Goal: Download file/media

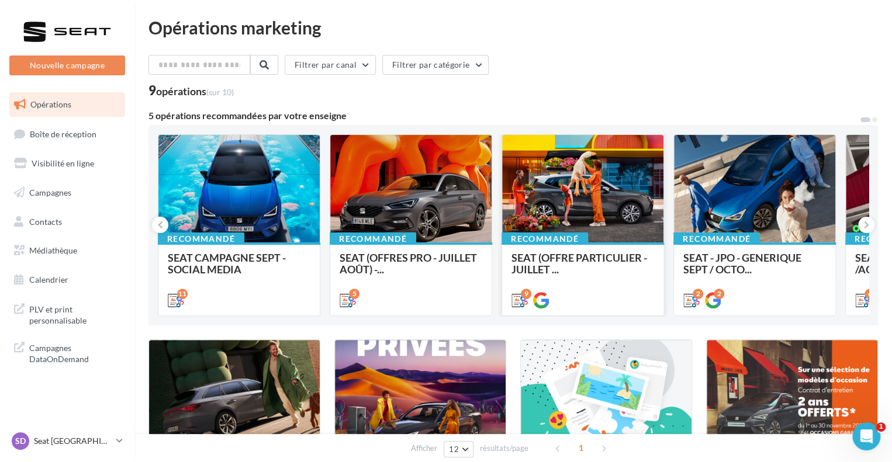
click at [598, 183] on div at bounding box center [582, 189] width 161 height 109
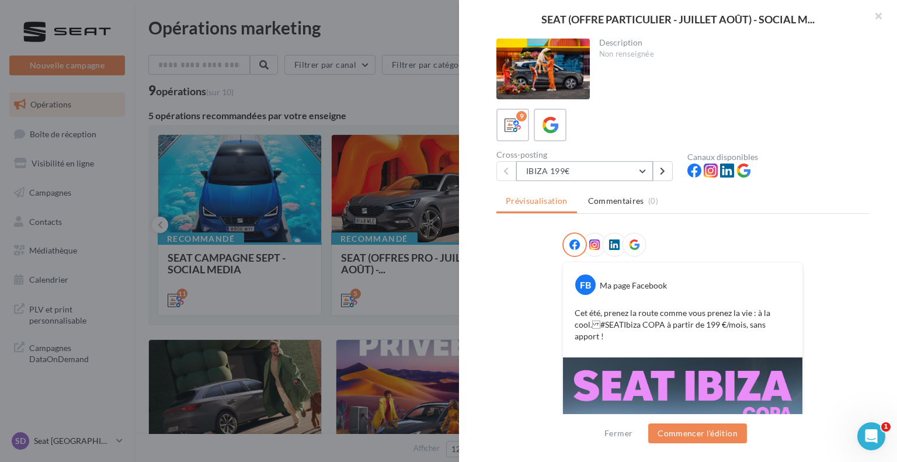
click at [557, 170] on button "IBIZA 199€" at bounding box center [584, 171] width 137 height 20
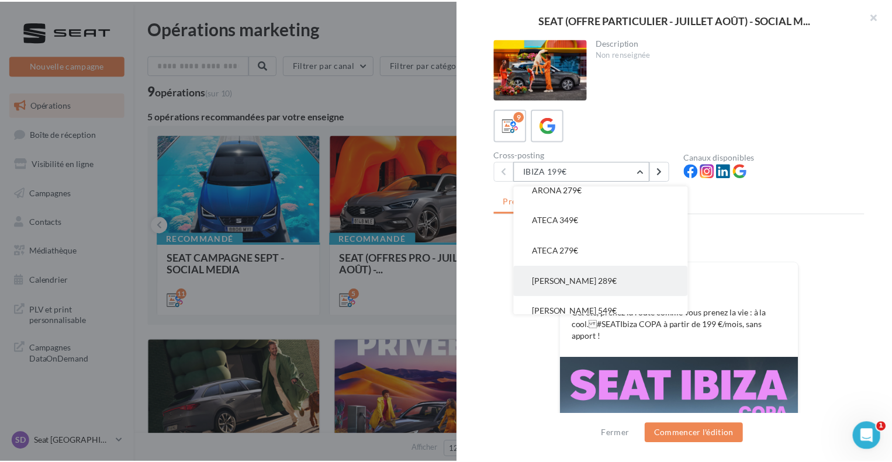
scroll to position [86, 0]
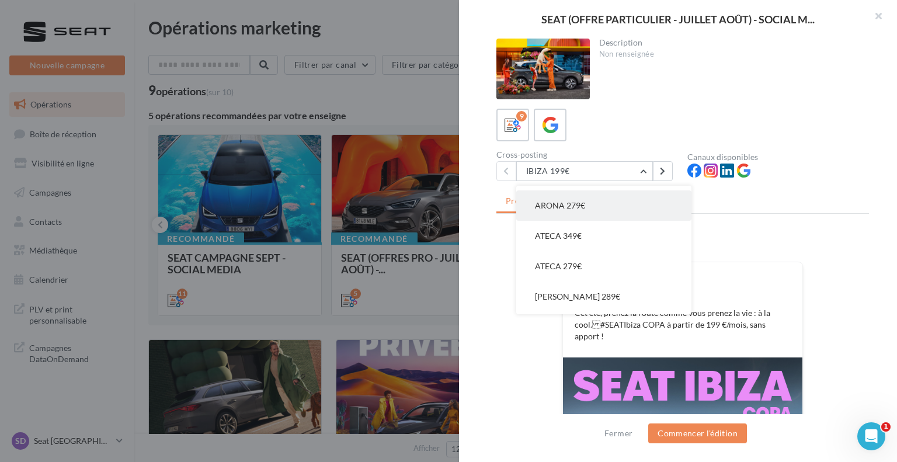
click at [575, 204] on span "ARONA 279€" at bounding box center [560, 205] width 50 height 10
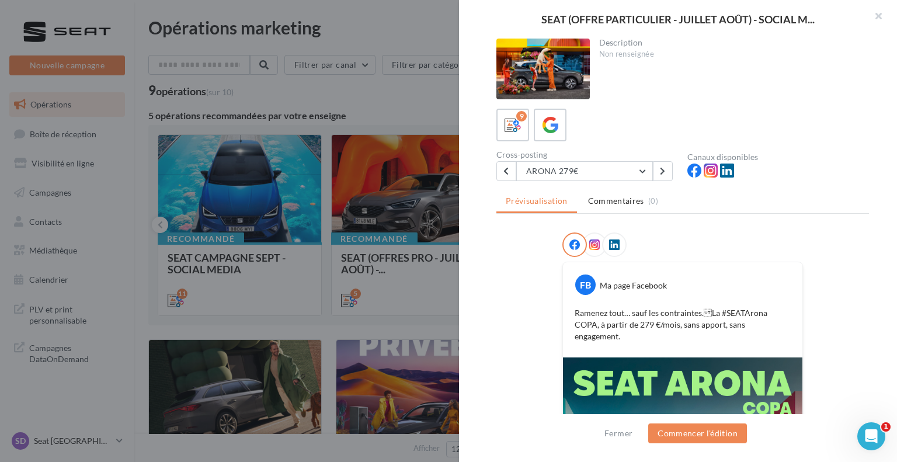
drag, startPoint x: 545, startPoint y: 75, endPoint x: 614, endPoint y: 45, distance: 75.6
click at [614, 45] on div "Description" at bounding box center [729, 43] width 261 height 8
click at [542, 63] on div at bounding box center [543, 69] width 93 height 61
click at [272, 97] on div at bounding box center [448, 231] width 897 height 462
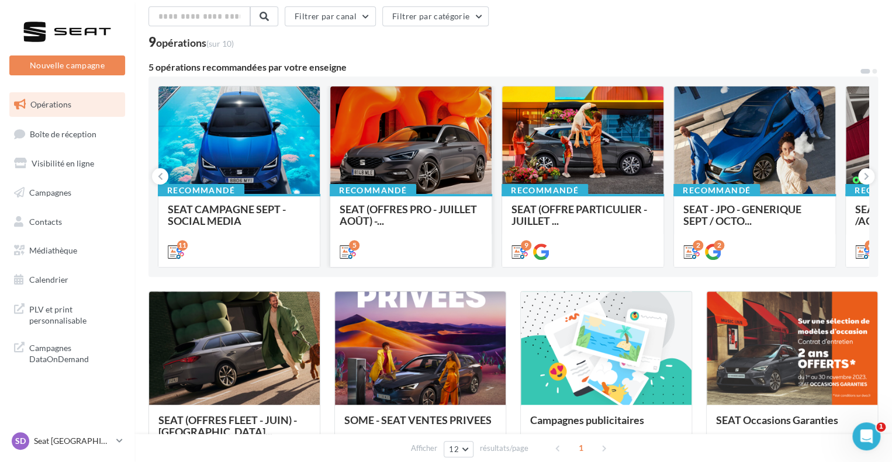
scroll to position [117, 0]
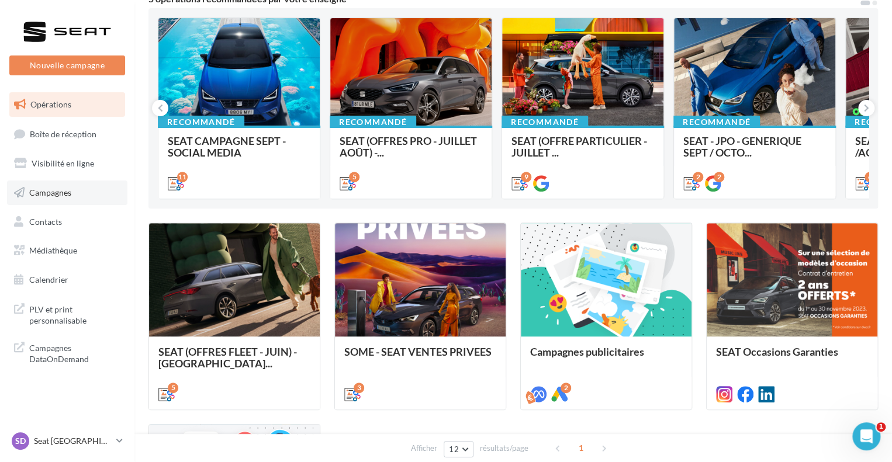
click at [67, 196] on span "Campagnes" at bounding box center [50, 193] width 42 height 10
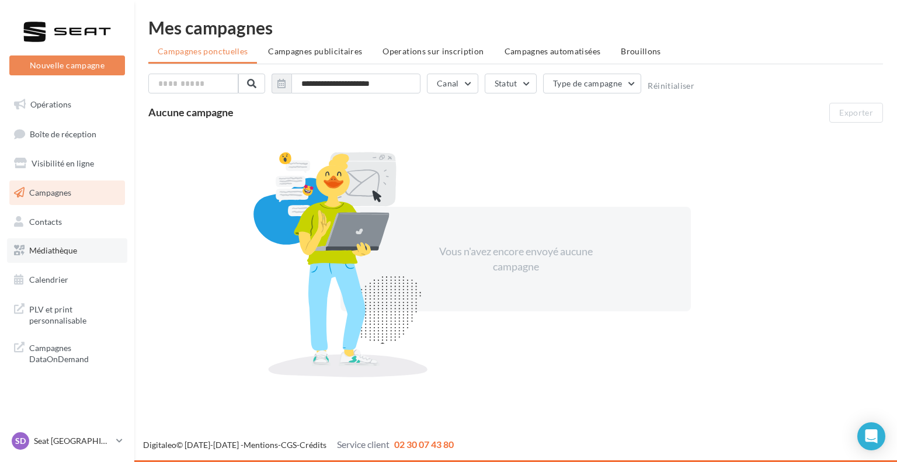
click at [58, 261] on link "Médiathèque" at bounding box center [67, 250] width 120 height 25
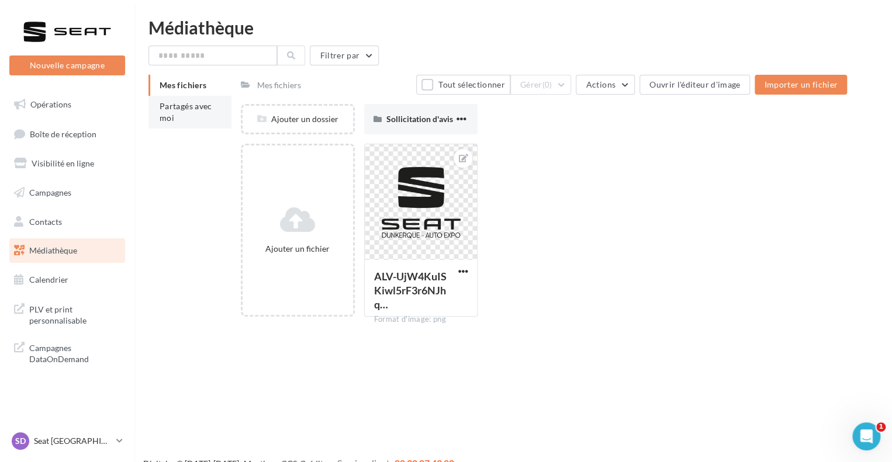
click at [159, 110] on span "Partagés avec moi" at bounding box center [185, 112] width 53 height 22
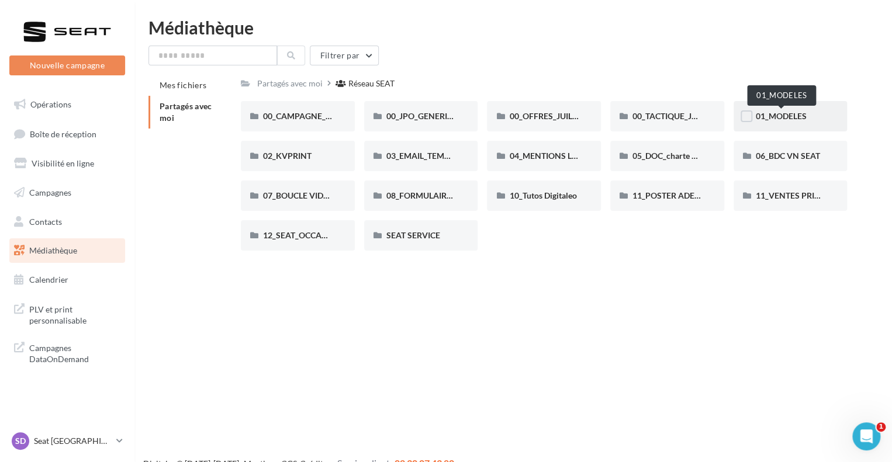
click at [781, 113] on span "01_MODELES" at bounding box center [780, 116] width 51 height 10
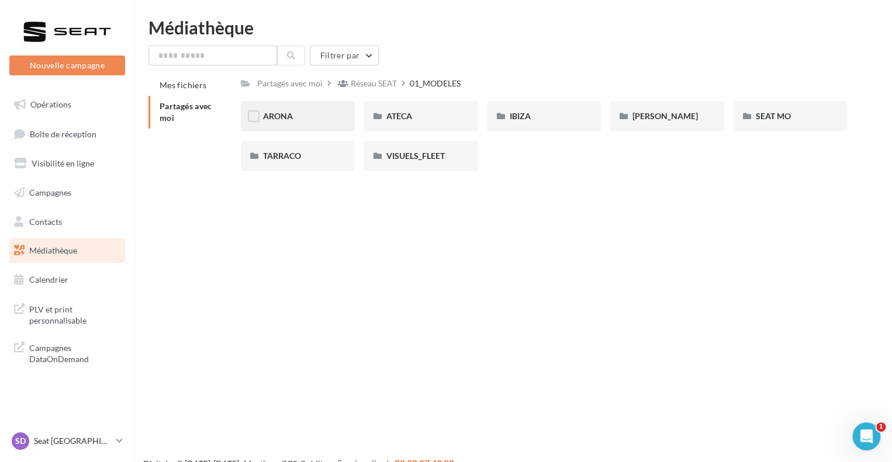
click at [301, 120] on div "ARONA" at bounding box center [298, 116] width 70 height 12
click at [301, 112] on span "01-IMAGES" at bounding box center [284, 116] width 43 height 10
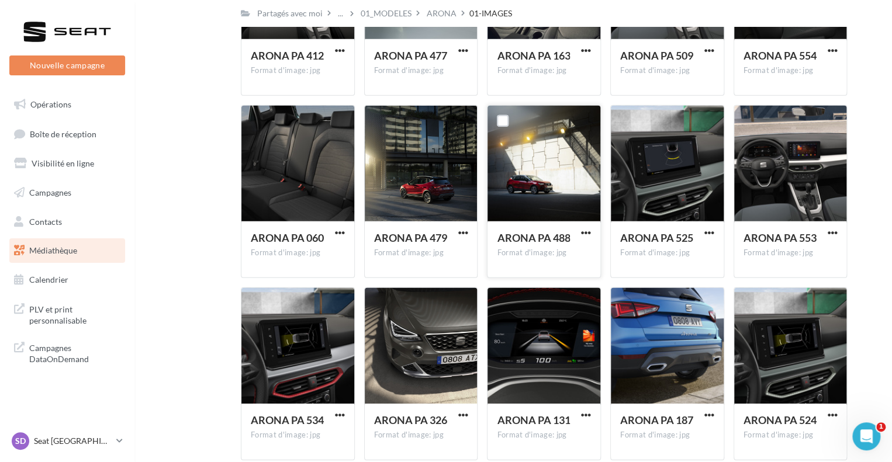
scroll to position [3713, 0]
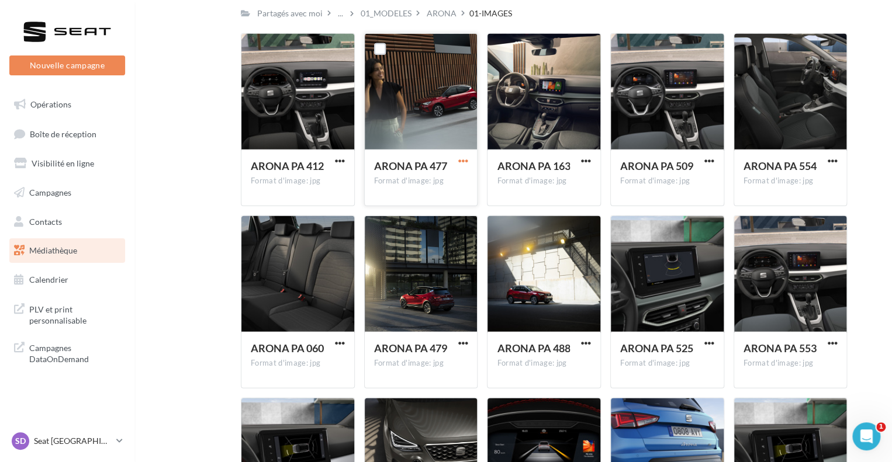
click at [462, 161] on span "button" at bounding box center [462, 161] width 10 height 10
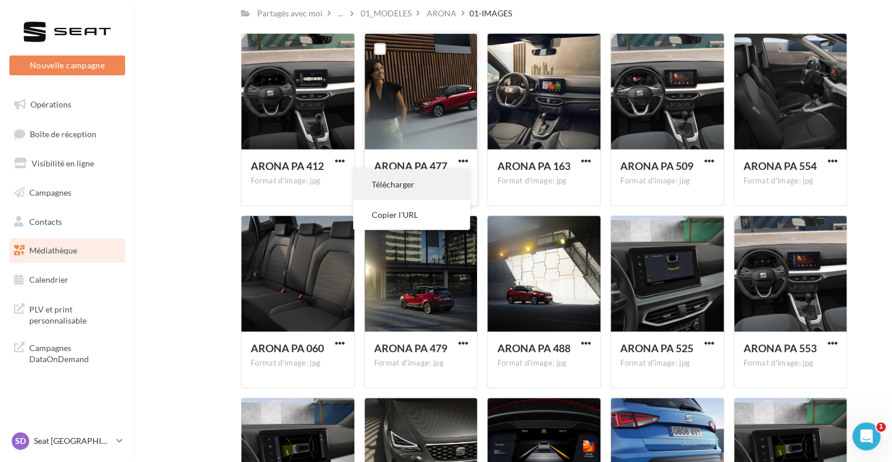
click at [445, 179] on button "Télécharger" at bounding box center [411, 184] width 117 height 30
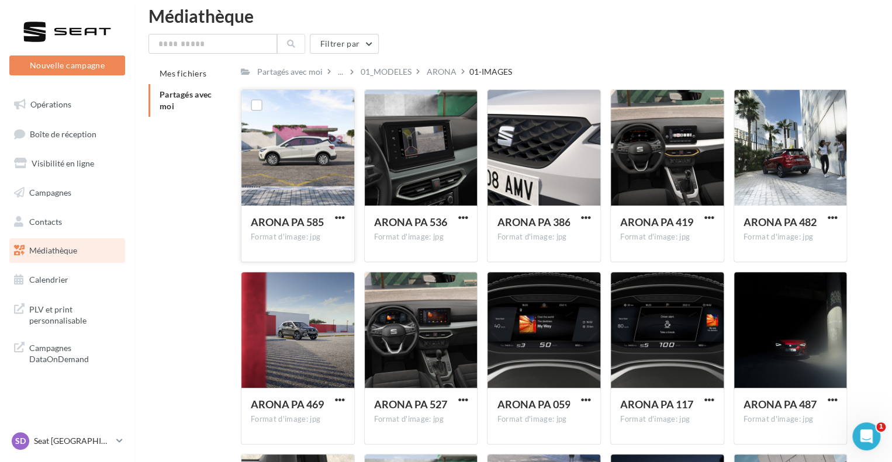
scroll to position [0, 0]
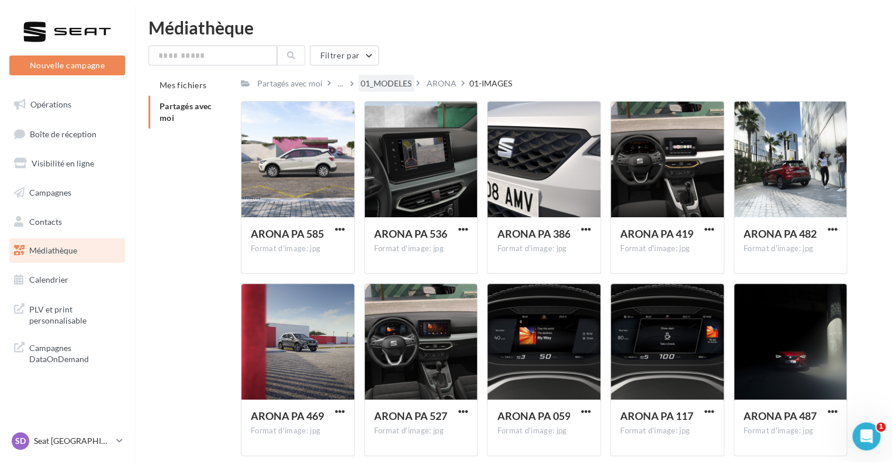
click at [394, 82] on div "01_MODELES" at bounding box center [385, 84] width 51 height 12
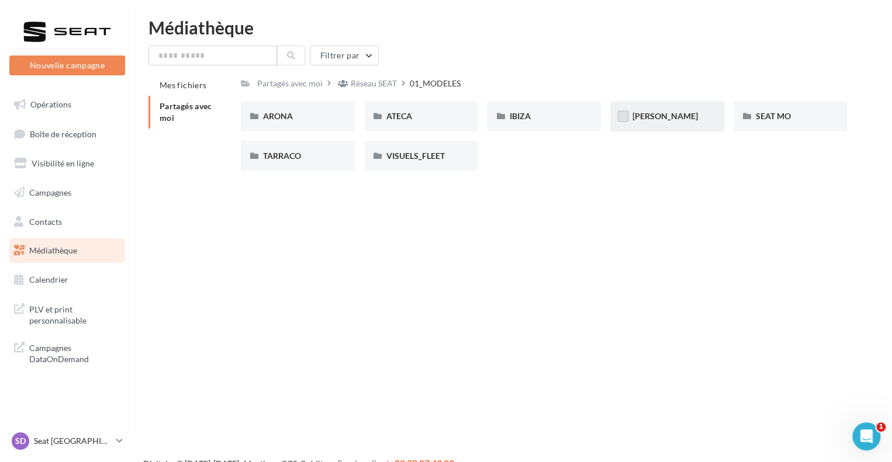
click at [627, 110] on label at bounding box center [623, 116] width 12 height 12
click at [618, 113] on label at bounding box center [623, 116] width 12 height 12
click at [658, 115] on div "LEON" at bounding box center [667, 116] width 70 height 12
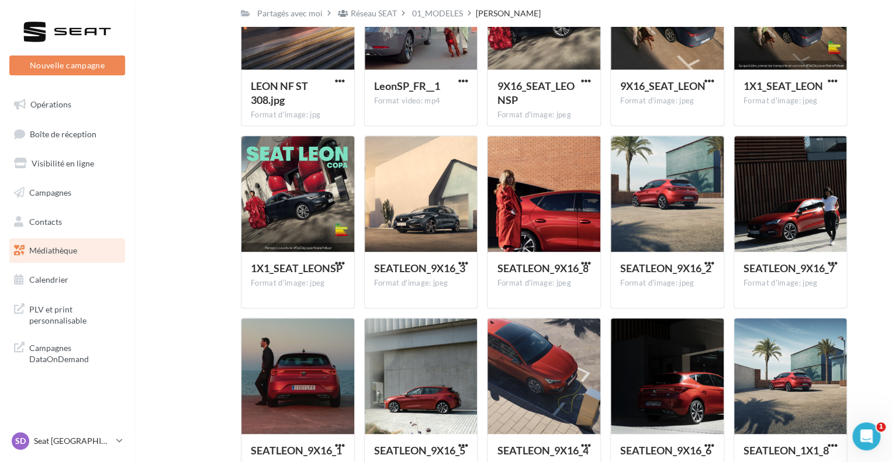
scroll to position [234, 0]
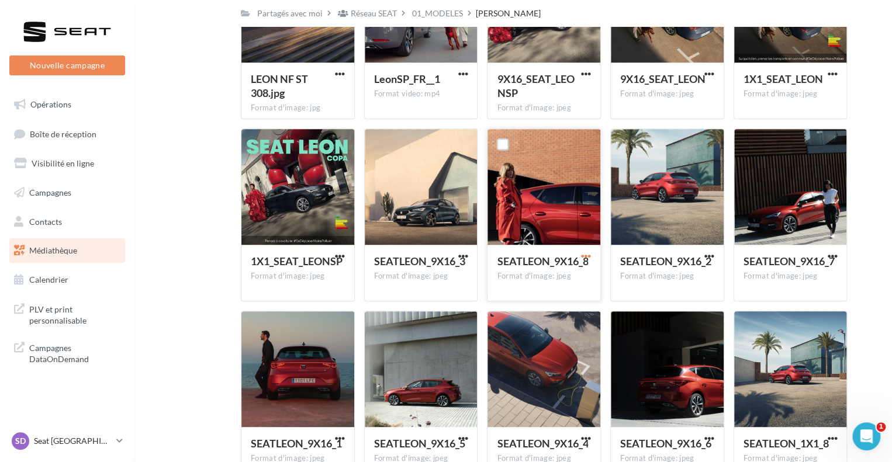
click at [588, 256] on span "button" at bounding box center [586, 256] width 10 height 10
click at [564, 278] on button "Télécharger" at bounding box center [534, 280] width 117 height 30
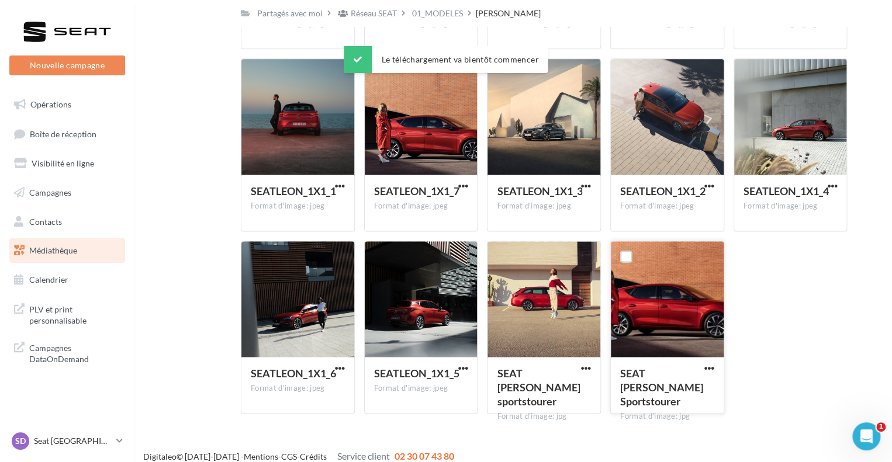
scroll to position [679, 0]
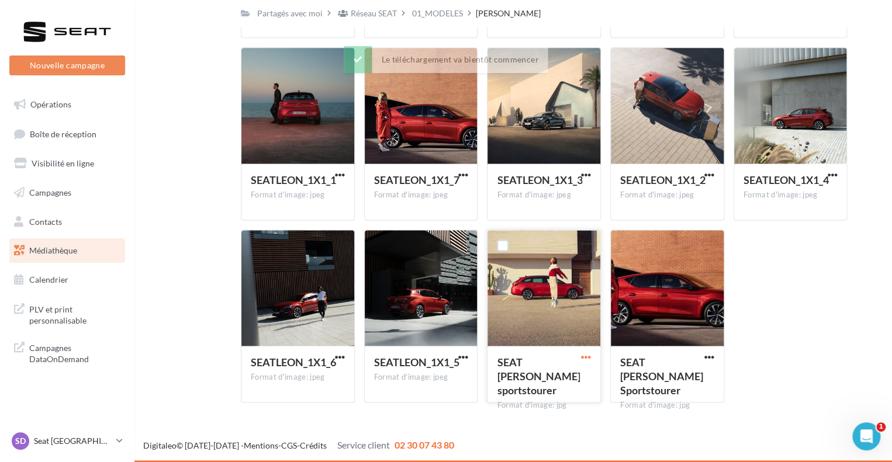
click at [581, 352] on span "button" at bounding box center [586, 357] width 10 height 10
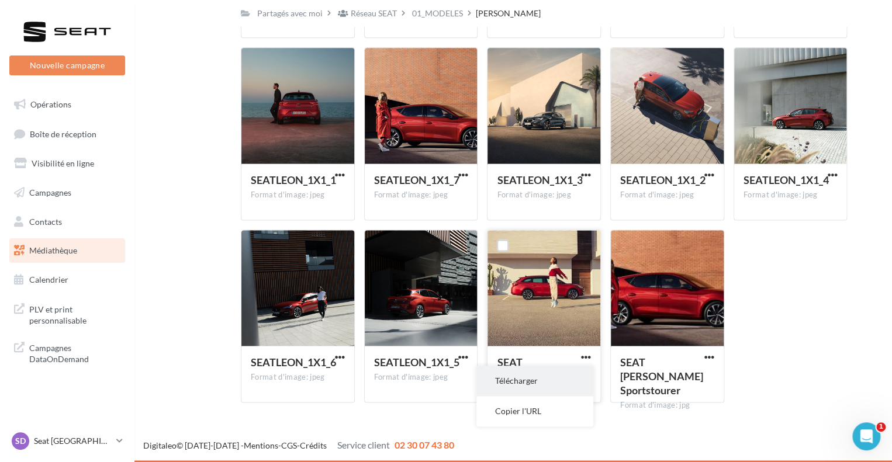
click at [559, 380] on button "Télécharger" at bounding box center [534, 381] width 117 height 30
click at [112, 442] on link "SD Seat Dunkerque seat-dunkerque" at bounding box center [67, 441] width 116 height 22
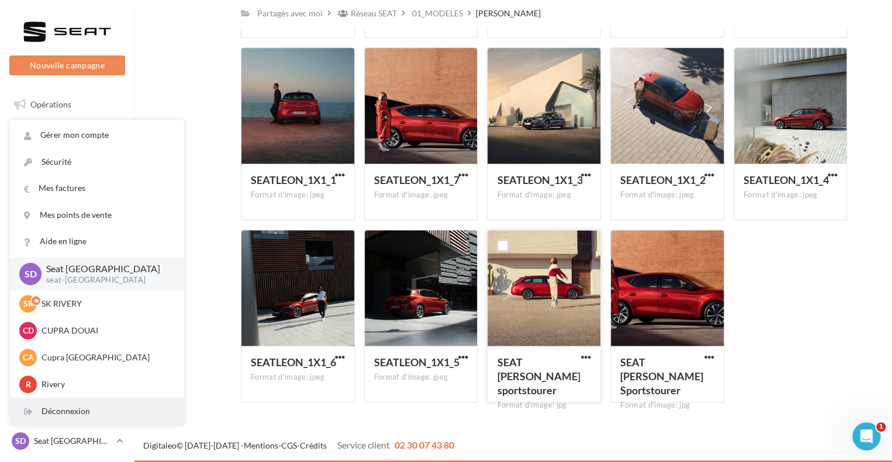
click at [104, 411] on div "Déconnexion" at bounding box center [97, 411] width 174 height 26
